Goal: Find specific page/section: Find specific page/section

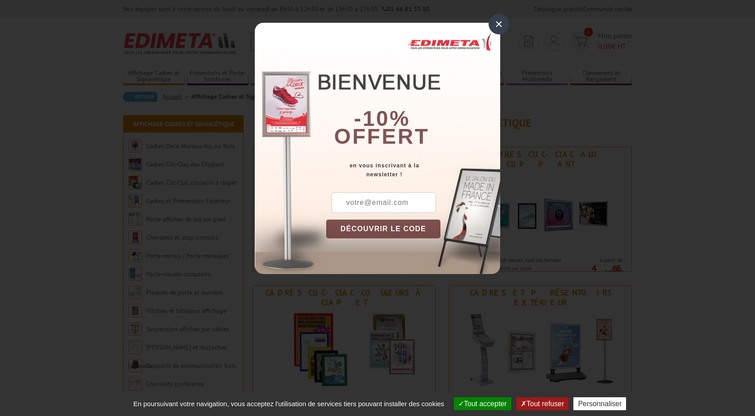
click at [495, 25] on div "×" at bounding box center [499, 24] width 21 height 21
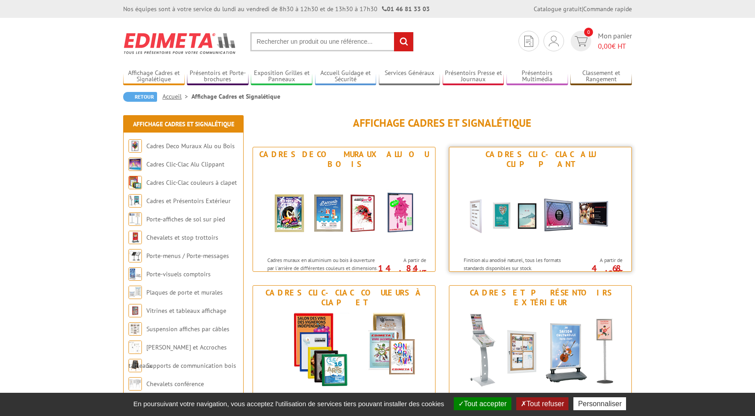
click at [573, 211] on img at bounding box center [540, 211] width 165 height 80
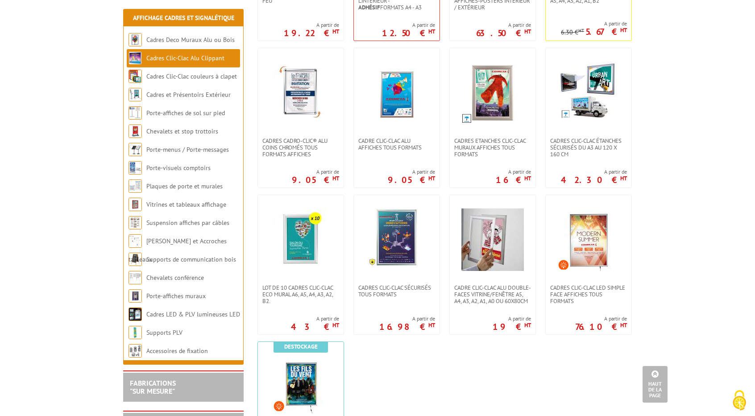
scroll to position [312, 0]
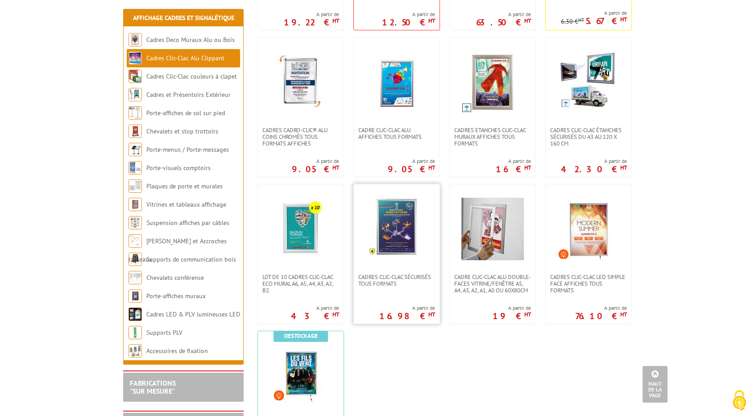
click at [414, 230] on img at bounding box center [397, 227] width 58 height 58
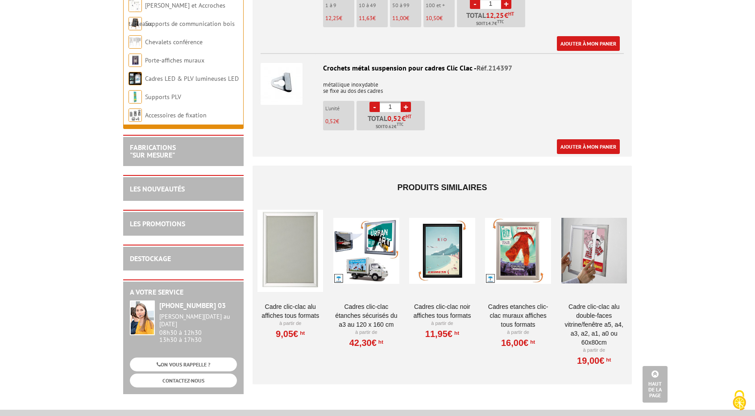
scroll to position [1384, 0]
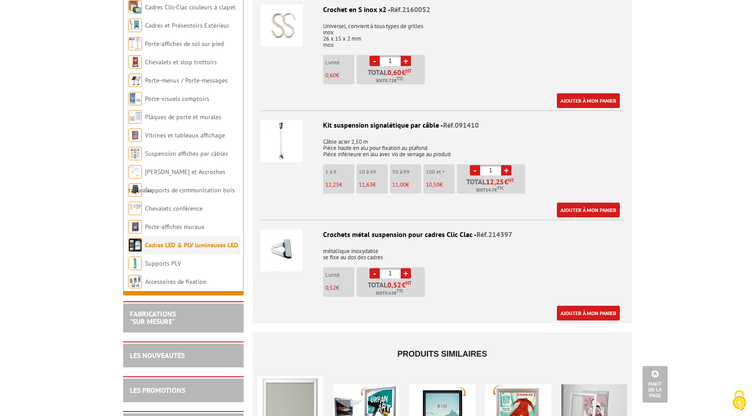
click at [166, 249] on link "Cadres LED & PLV lumineuses LED" at bounding box center [191, 245] width 93 height 8
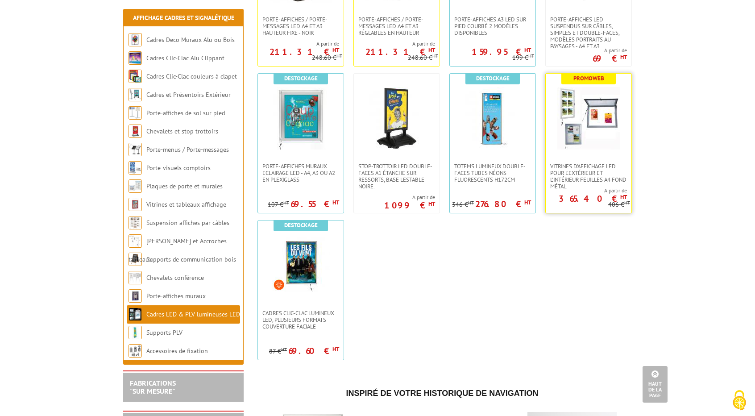
scroll to position [580, 0]
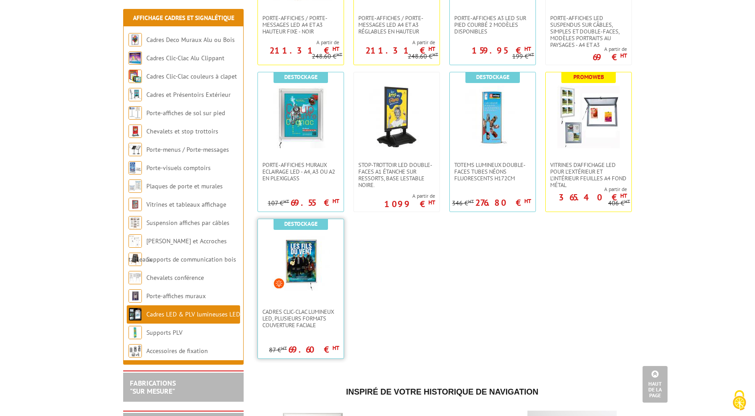
click at [308, 260] on img at bounding box center [301, 262] width 58 height 58
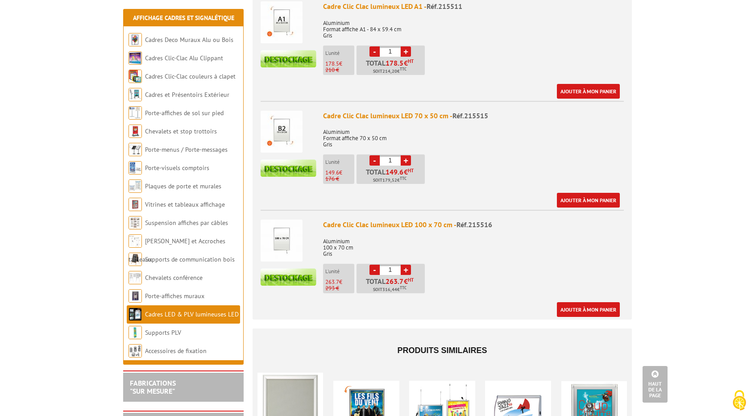
scroll to position [670, 0]
